Goal: Information Seeking & Learning: Learn about a topic

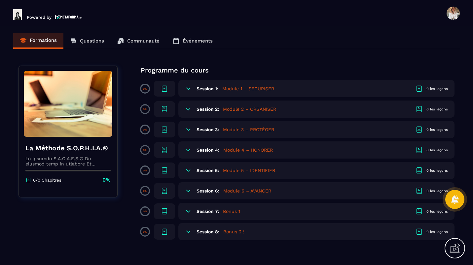
click at [73, 91] on img at bounding box center [68, 104] width 88 height 66
click at [57, 164] on p at bounding box center [67, 161] width 85 height 11
click at [46, 39] on div "Formations Questions Communauté Événements" at bounding box center [236, 41] width 446 height 16
click at [451, 16] on span at bounding box center [452, 13] width 13 height 13
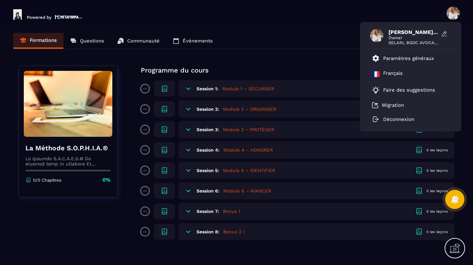
click at [413, 30] on span "[PERSON_NAME]-[PERSON_NAME]" at bounding box center [413, 32] width 50 height 6
click at [285, 42] on div "Formations Questions Communauté Événements" at bounding box center [236, 41] width 446 height 16
